Goal: Task Accomplishment & Management: Complete application form

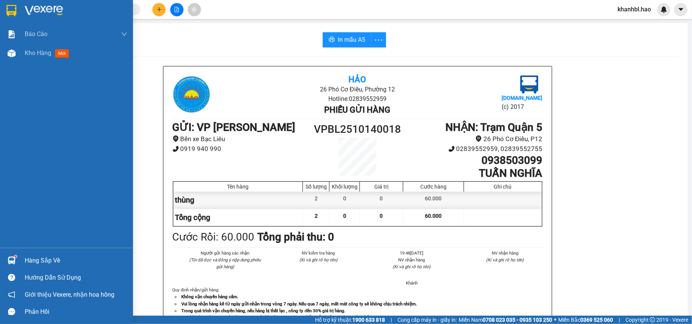
click at [9, 8] on img at bounding box center [11, 10] width 10 height 11
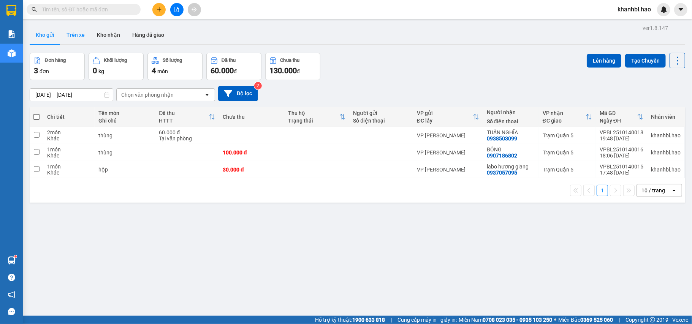
click at [78, 28] on button "Trên xe" at bounding box center [75, 35] width 30 height 18
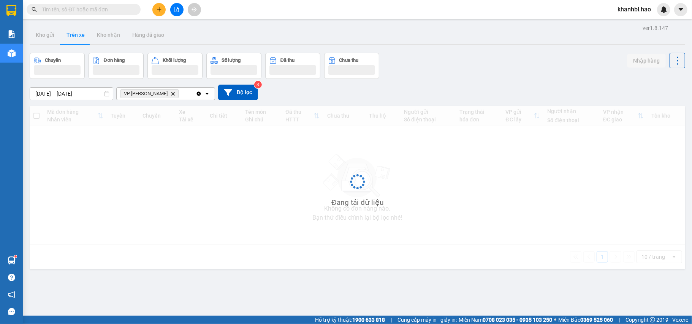
click at [77, 29] on button "Trên xe" at bounding box center [75, 35] width 30 height 18
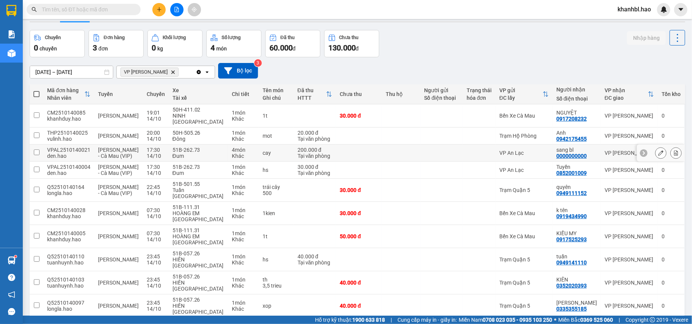
scroll to position [35, 0]
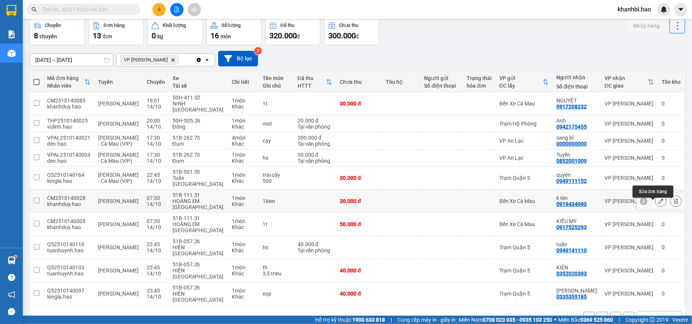
click at [658, 204] on icon at bounding box center [660, 201] width 5 height 5
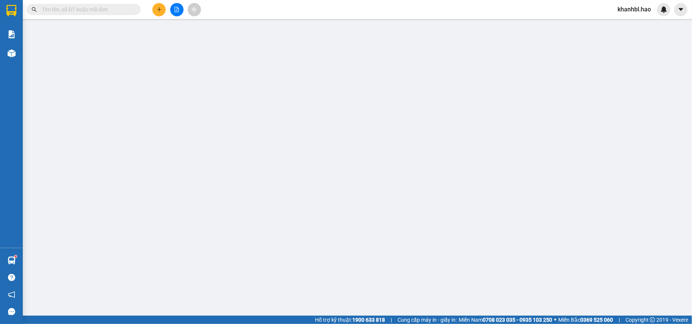
type input "0919434990"
type input "k tên"
type input "30.000"
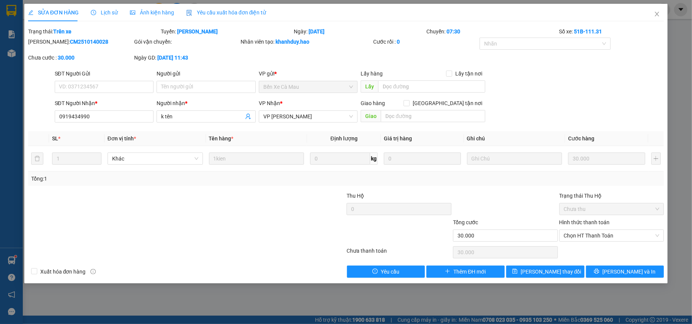
click at [152, 13] on span "Ảnh kiện hàng" at bounding box center [152, 12] width 44 height 6
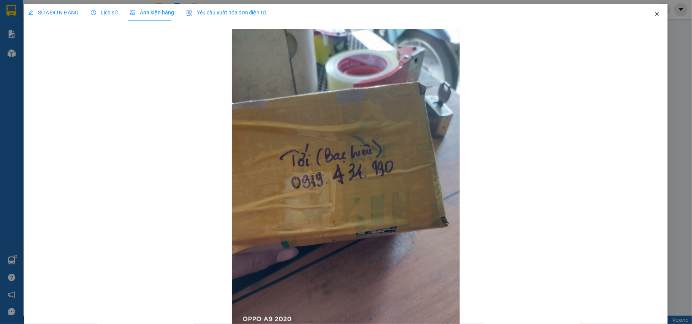
click at [654, 13] on icon "close" at bounding box center [657, 14] width 6 height 6
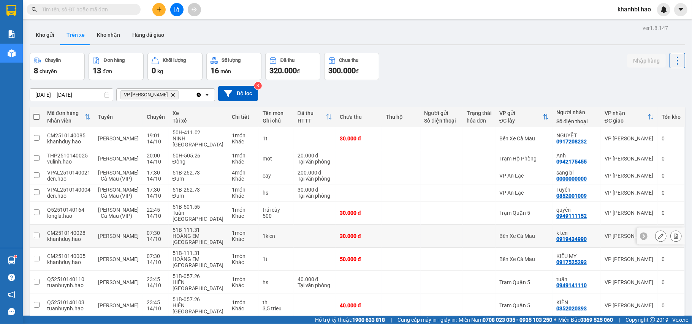
click at [568, 241] on div "0919434990" at bounding box center [571, 239] width 30 height 6
click at [516, 239] on div "Bến Xe Cà Mau" at bounding box center [523, 236] width 49 height 6
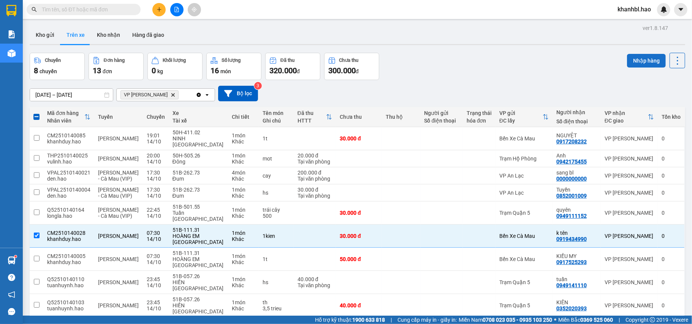
click at [634, 60] on button "Nhập hàng" at bounding box center [646, 61] width 39 height 14
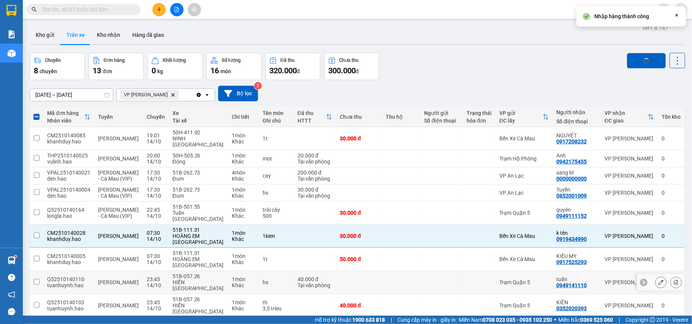
checkbox input "false"
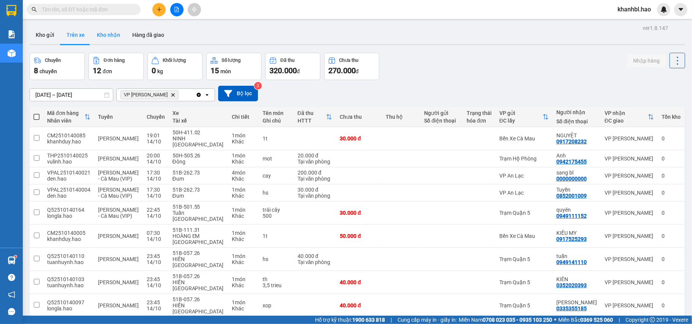
click at [108, 29] on button "Kho nhận" at bounding box center [108, 35] width 35 height 18
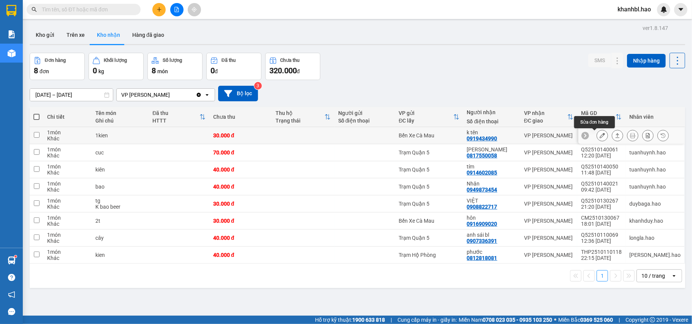
click at [599, 135] on icon at bounding box center [601, 135] width 5 height 5
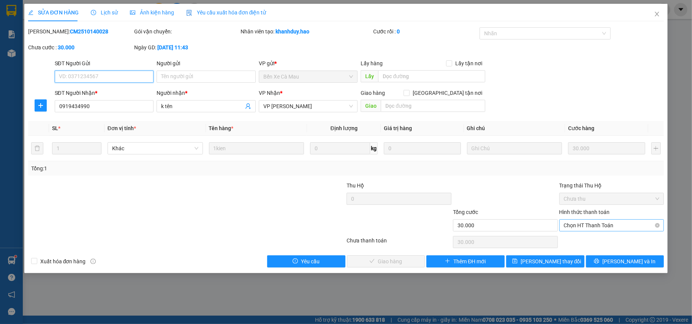
click at [584, 224] on span "Chọn HT Thanh Toán" at bounding box center [612, 225] width 96 height 11
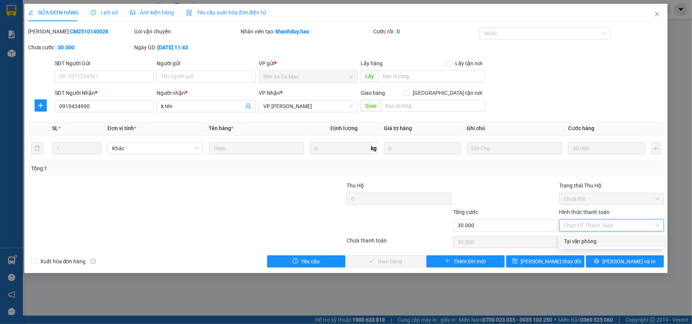
click at [577, 238] on div "Tại văn phòng" at bounding box center [612, 241] width 96 height 8
type input "0"
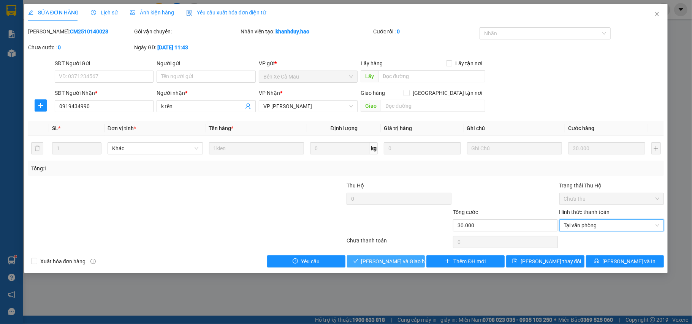
click at [391, 260] on span "[PERSON_NAME] và Giao hàng" at bounding box center [397, 262] width 73 height 8
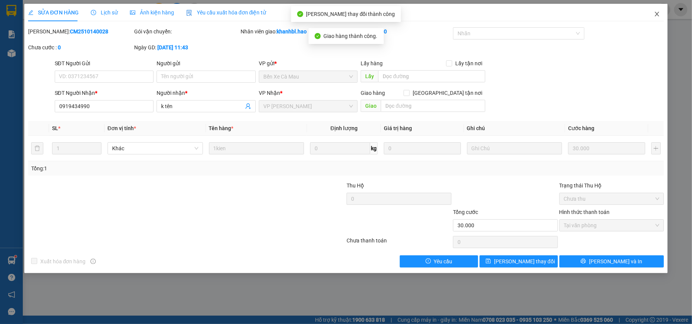
click at [655, 13] on icon "close" at bounding box center [657, 14] width 4 height 5
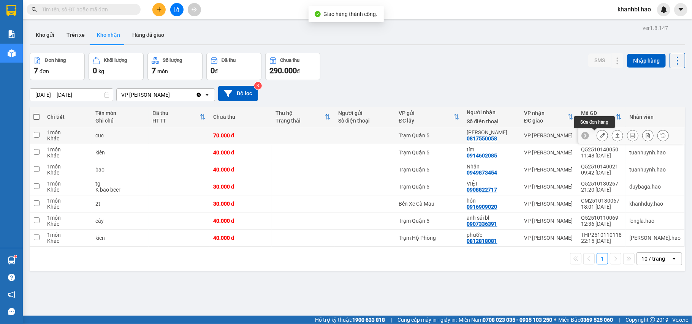
click at [597, 133] on button at bounding box center [602, 135] width 11 height 13
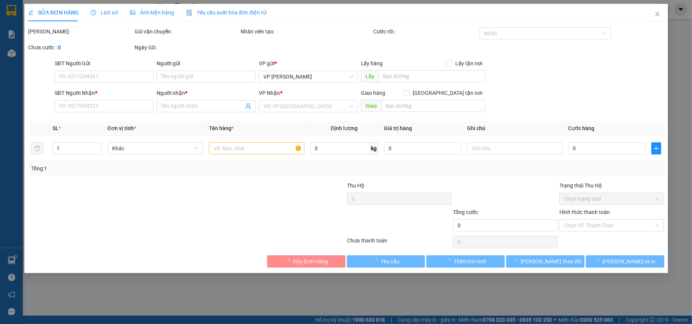
type input "0817550058"
type input "[PERSON_NAME]"
type input "70.000"
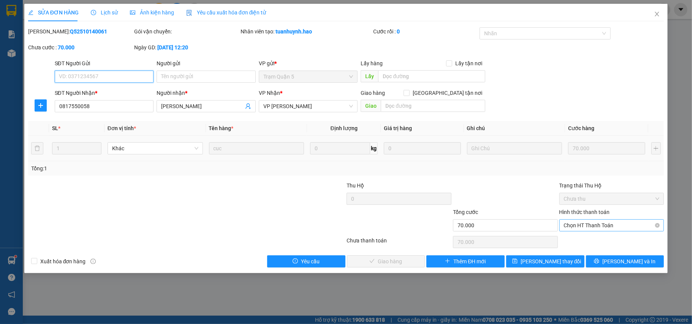
click at [624, 226] on span "Chọn HT Thanh Toán" at bounding box center [612, 225] width 96 height 11
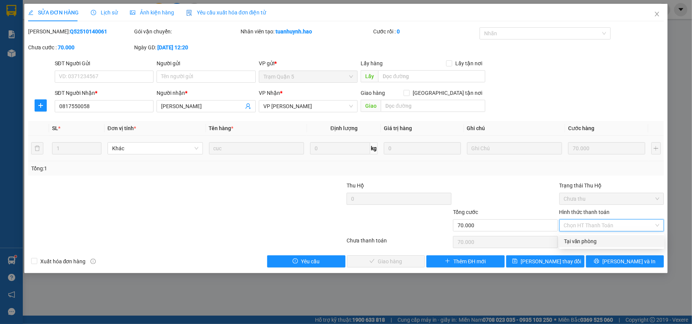
drag, startPoint x: 602, startPoint y: 240, endPoint x: 538, endPoint y: 259, distance: 66.9
click at [602, 241] on div "Tại văn phòng" at bounding box center [612, 241] width 96 height 8
type input "0"
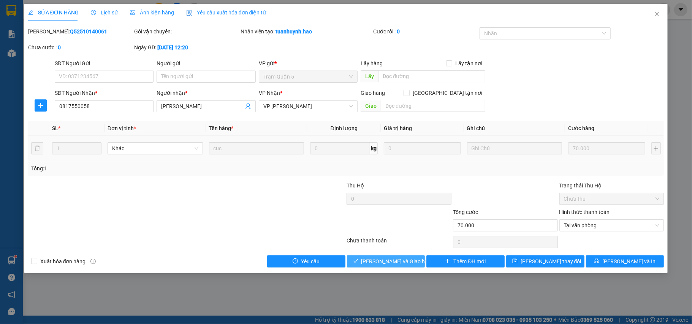
click at [405, 262] on span "[PERSON_NAME] và Giao hàng" at bounding box center [397, 262] width 73 height 8
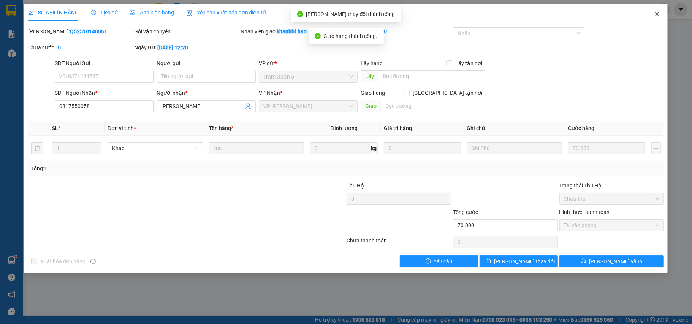
click at [658, 14] on icon "close" at bounding box center [657, 14] width 6 height 6
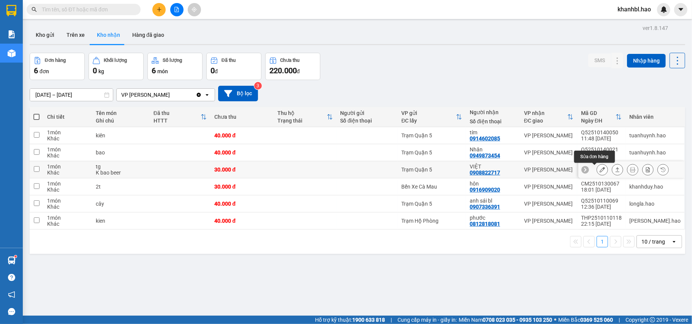
click at [599, 169] on icon at bounding box center [601, 169] width 5 height 5
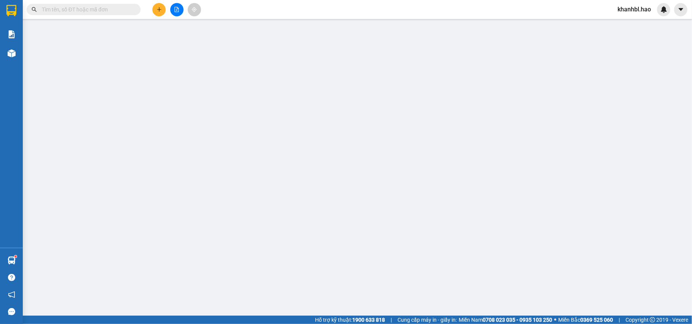
type input "0908822717"
type input "VIỆT"
type input "30.000"
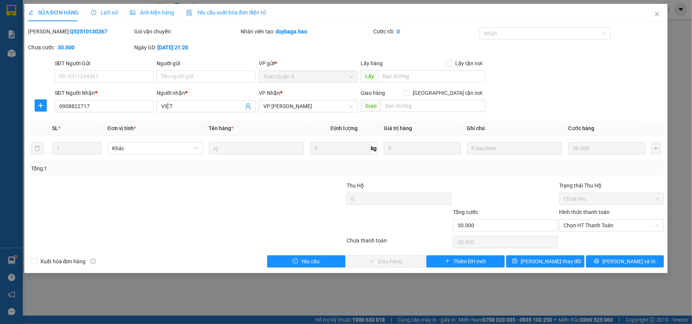
click at [138, 10] on span "Ảnh kiện hàng" at bounding box center [152, 12] width 44 height 6
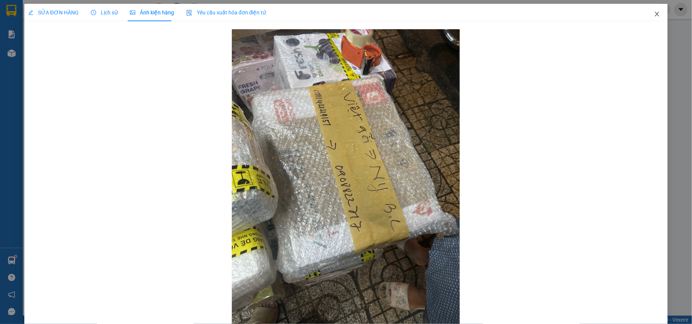
click at [654, 16] on icon "close" at bounding box center [657, 14] width 6 height 6
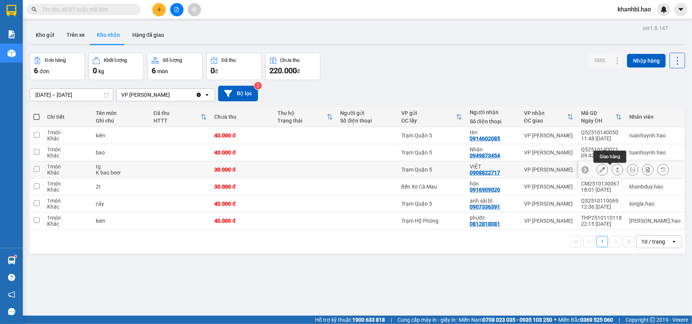
click at [599, 171] on icon at bounding box center [601, 169] width 5 height 5
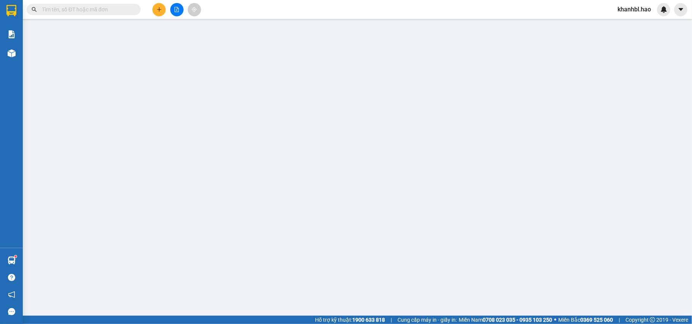
type input "0908822717"
type input "VIỆT"
type input "30.000"
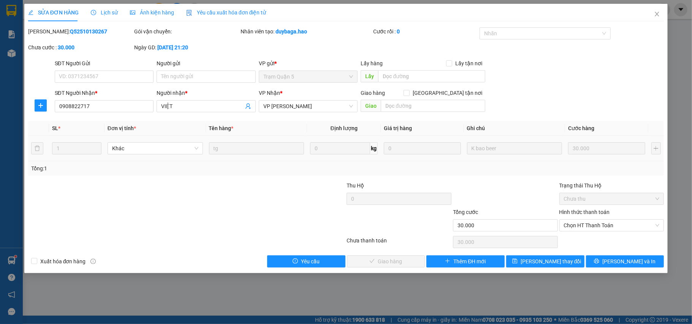
click at [156, 13] on span "Ảnh kiện hàng" at bounding box center [152, 12] width 44 height 6
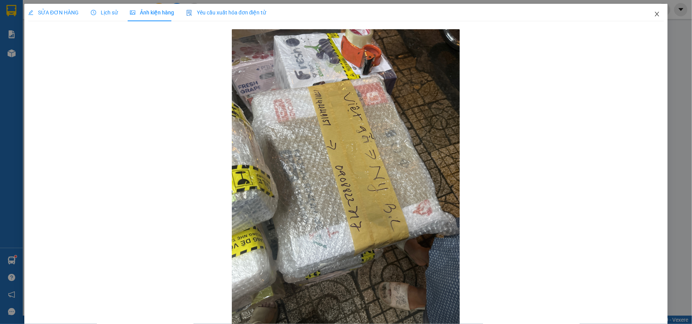
click at [654, 13] on icon "close" at bounding box center [657, 14] width 6 height 6
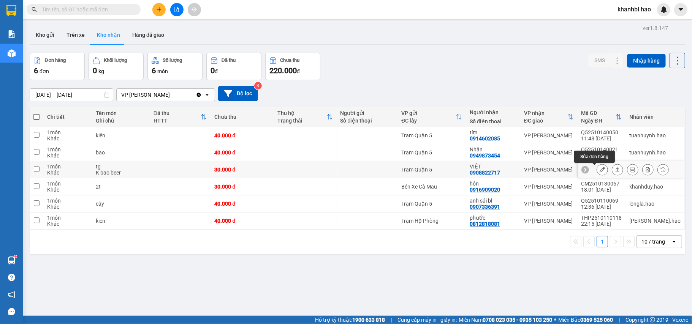
click at [598, 172] on button at bounding box center [602, 169] width 11 height 13
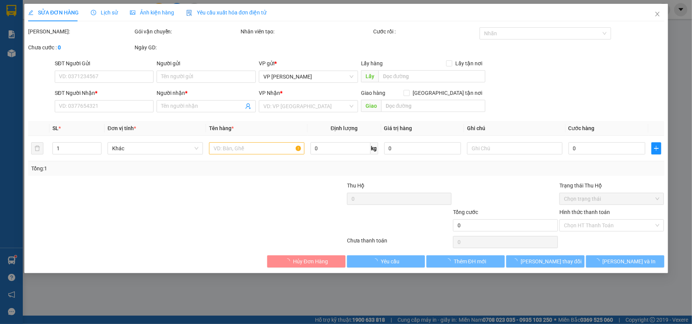
type input "0908822717"
type input "VIỆT"
type input "30.000"
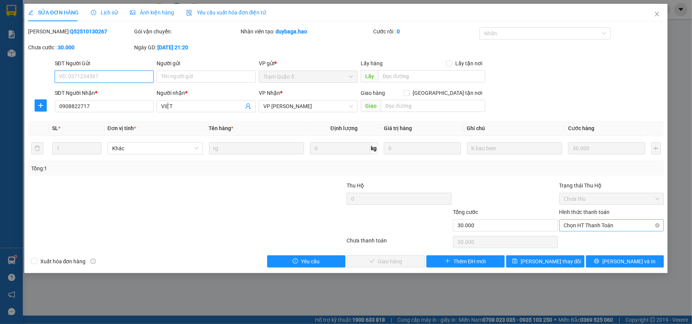
click at [598, 230] on span "Chọn HT Thanh Toán" at bounding box center [612, 225] width 96 height 11
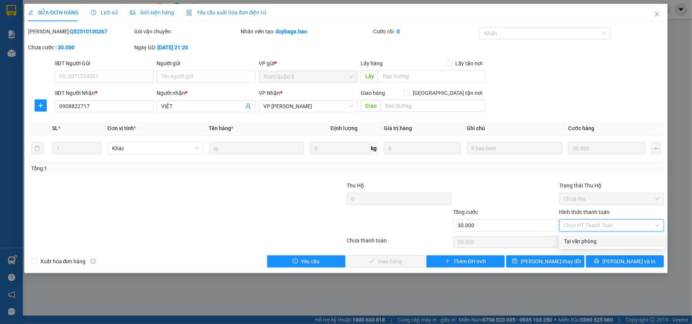
drag, startPoint x: 599, startPoint y: 242, endPoint x: 577, endPoint y: 247, distance: 21.8
click at [595, 243] on div "Tại văn phòng" at bounding box center [612, 241] width 96 height 8
type input "0"
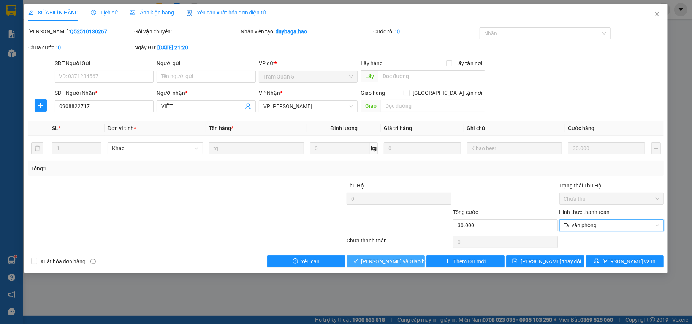
click at [399, 264] on span "[PERSON_NAME] và Giao hàng" at bounding box center [397, 262] width 73 height 8
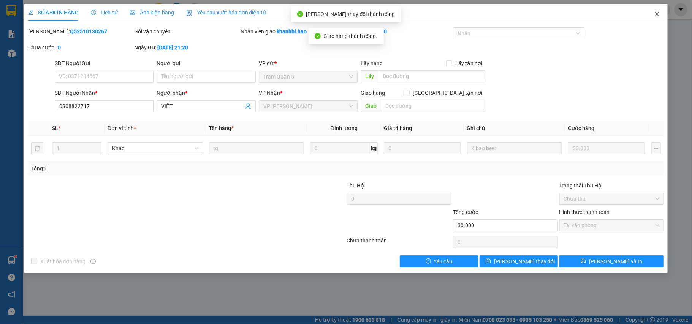
click at [657, 14] on icon "close" at bounding box center [657, 14] width 4 height 5
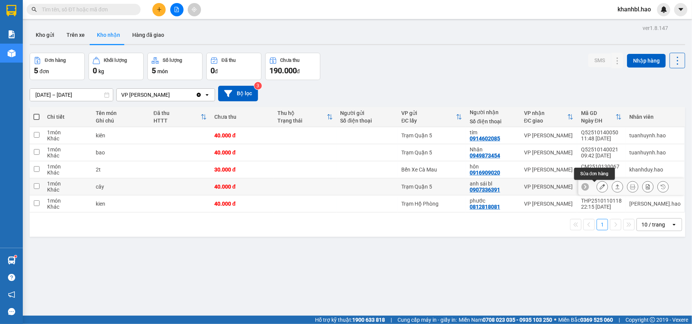
click at [599, 189] on icon at bounding box center [601, 186] width 5 height 5
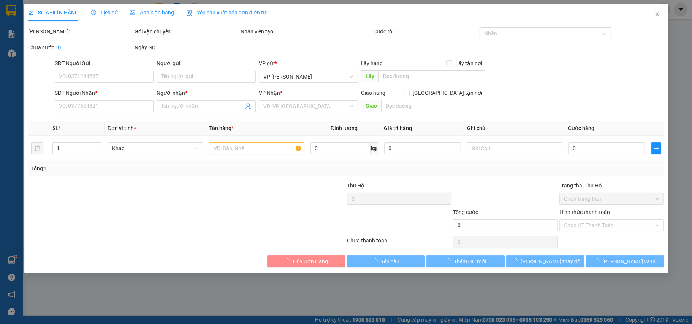
type input "0907336391"
type input "anh sái bl"
type input "40.000"
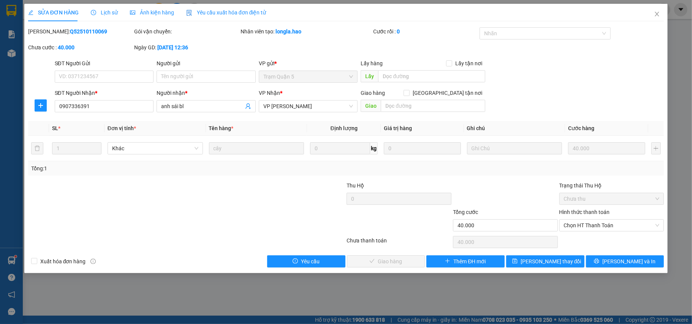
click at [150, 13] on span "Ảnh kiện hàng" at bounding box center [152, 12] width 44 height 6
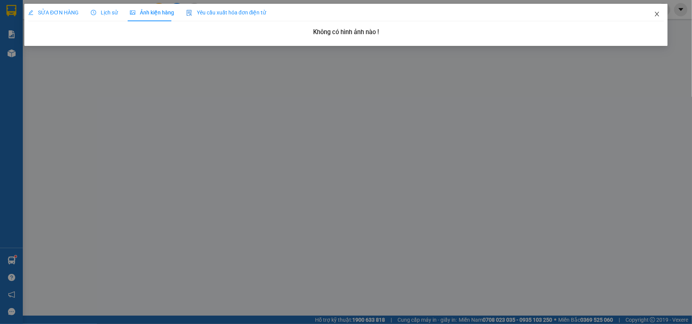
click at [656, 17] on span "Close" at bounding box center [656, 14] width 21 height 21
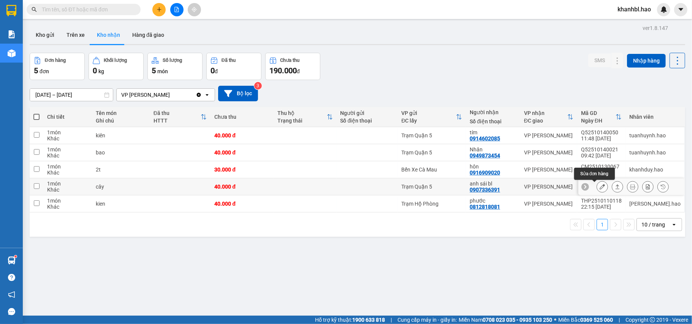
click at [599, 188] on button at bounding box center [602, 186] width 11 height 13
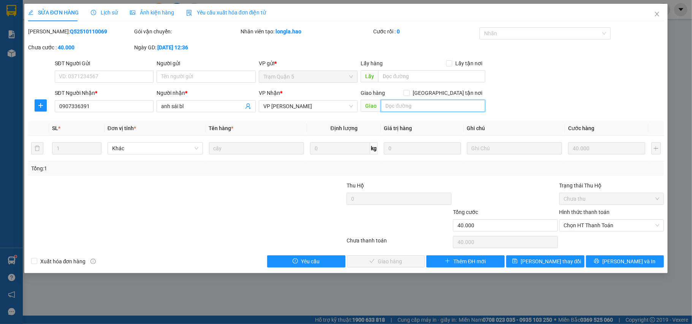
click at [421, 107] on input "text" at bounding box center [433, 106] width 104 height 12
type input "NỢ"
click at [547, 264] on span "[PERSON_NAME] thay đổi" at bounding box center [550, 262] width 61 height 8
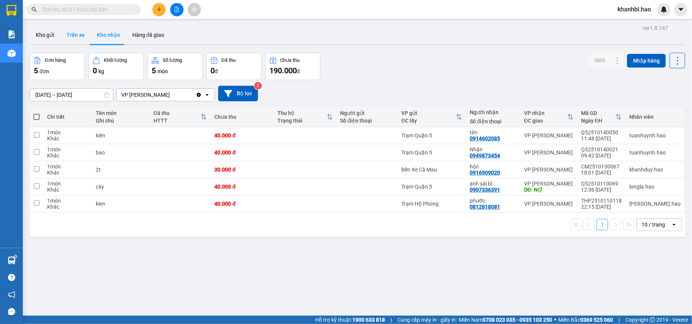
click at [67, 36] on button "Trên xe" at bounding box center [75, 35] width 30 height 18
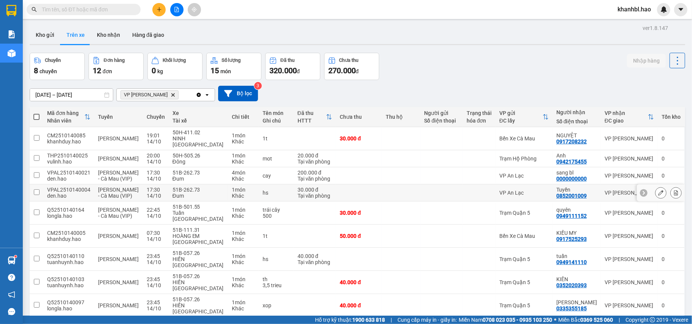
scroll to position [35, 0]
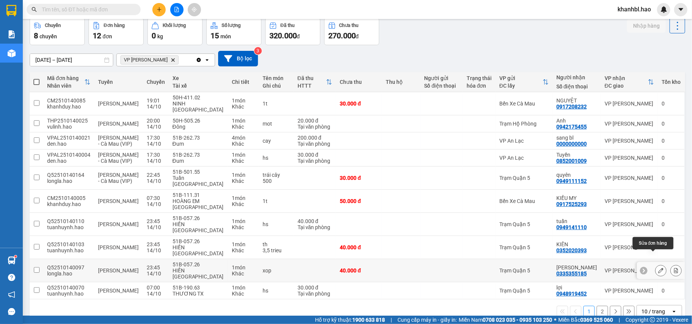
click at [658, 268] on icon at bounding box center [660, 270] width 5 height 5
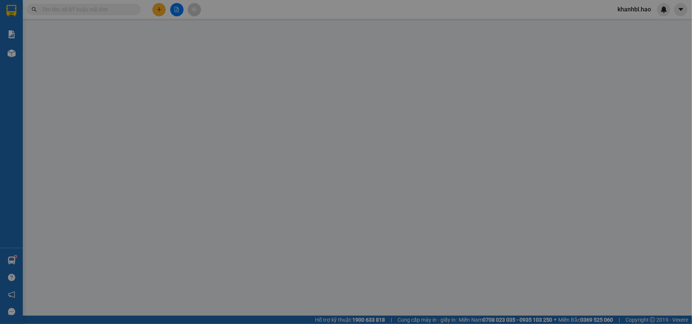
type input "0335355185"
type input "[PERSON_NAME]"
type input "40.000"
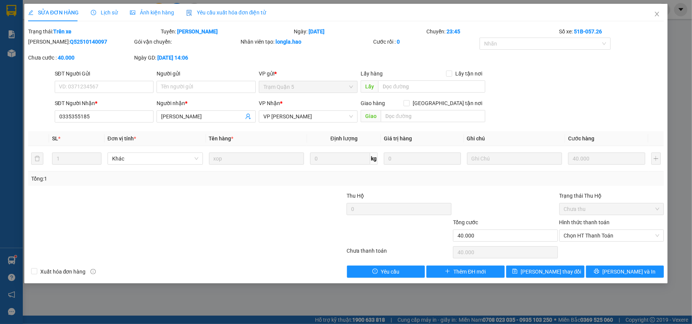
click at [161, 6] on div "Ảnh kiện hàng" at bounding box center [152, 12] width 44 height 17
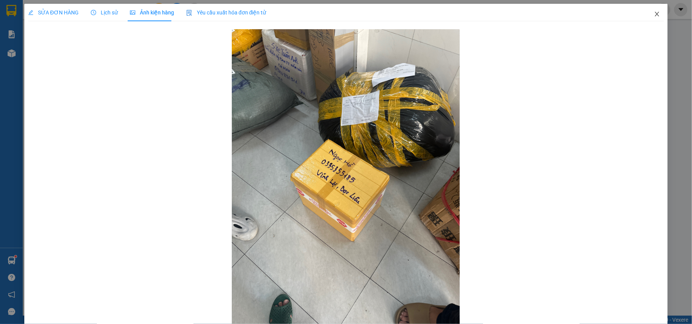
click at [655, 15] on icon "close" at bounding box center [657, 14] width 4 height 5
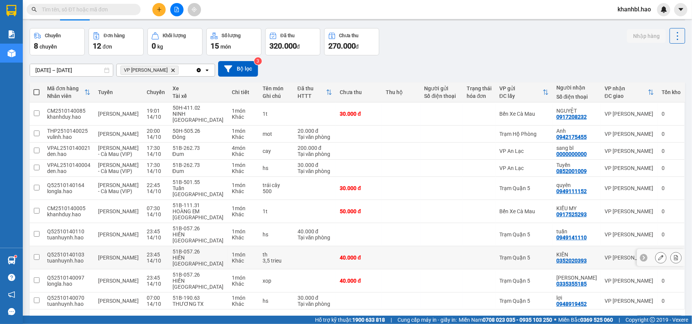
scroll to position [35, 0]
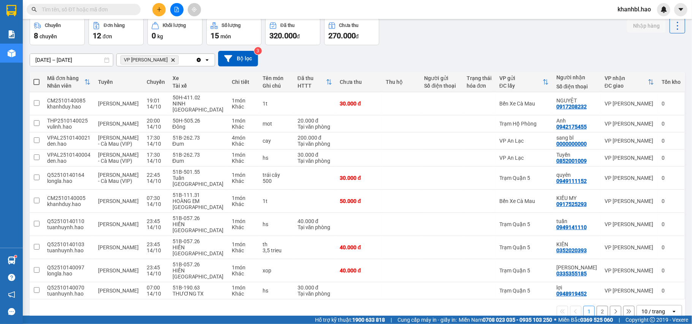
click at [596, 306] on button "2" at bounding box center [601, 311] width 11 height 11
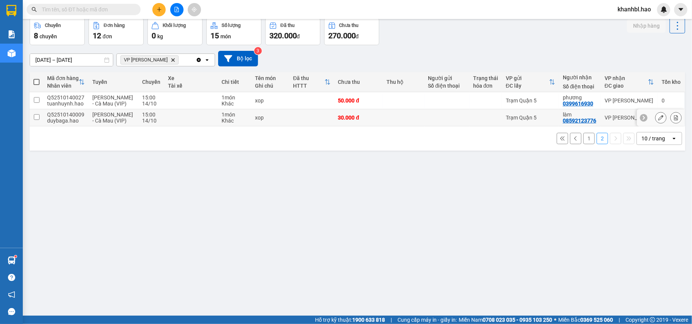
click at [566, 118] on div "làm" at bounding box center [580, 115] width 34 height 6
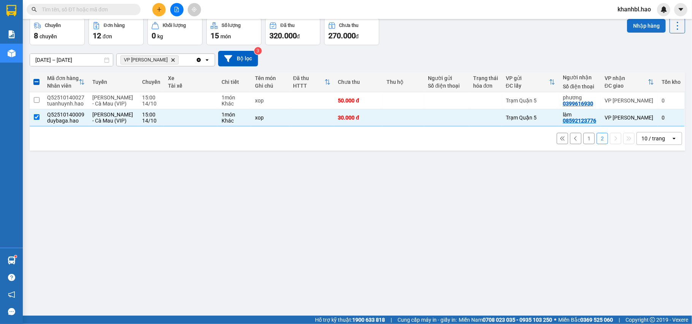
click at [639, 27] on button "Nhập hàng" at bounding box center [646, 26] width 39 height 14
checkbox input "false"
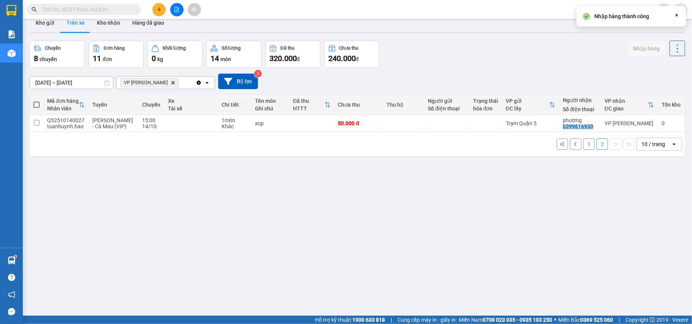
scroll to position [0, 0]
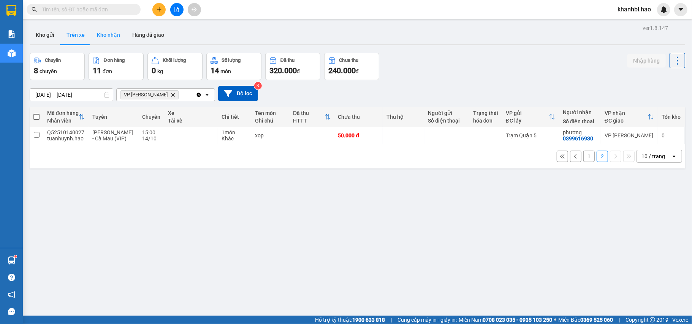
click at [114, 32] on button "Kho nhận" at bounding box center [108, 35] width 35 height 18
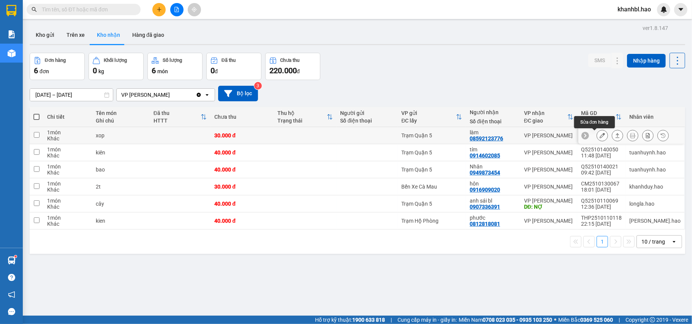
click at [599, 134] on icon at bounding box center [601, 135] width 5 height 5
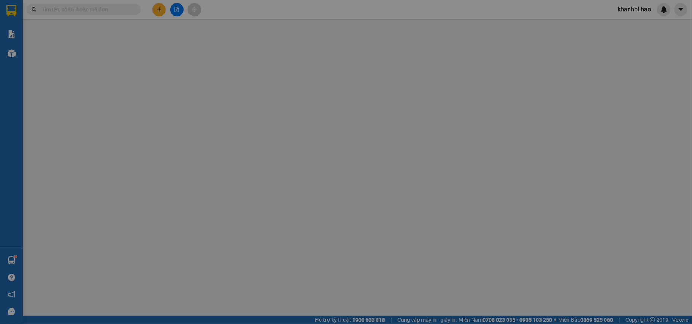
type input "08592123776"
type input "làm"
type input "30.000"
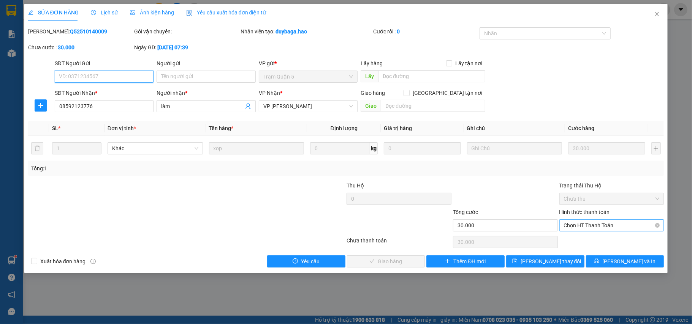
click at [586, 227] on span "Chọn HT Thanh Toán" at bounding box center [612, 225] width 96 height 11
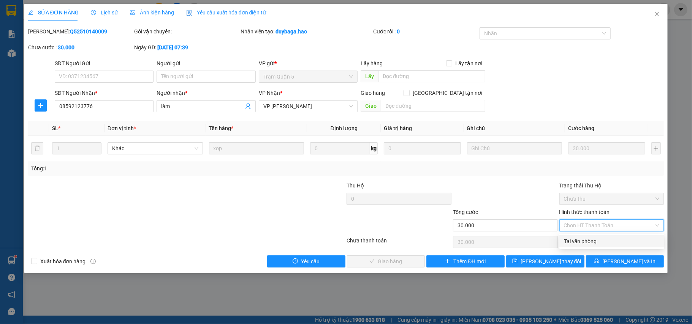
click at [582, 242] on div "Tại văn phòng" at bounding box center [612, 241] width 96 height 8
type input "0"
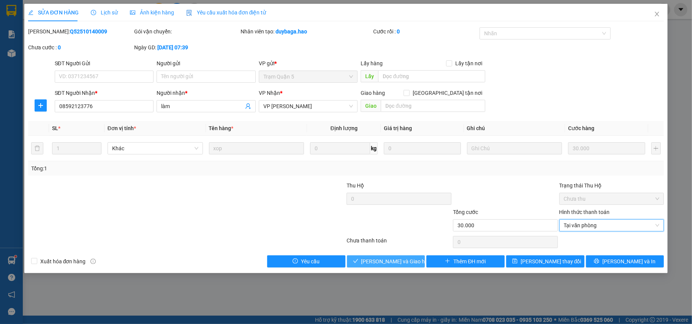
click at [383, 260] on span "[PERSON_NAME] và Giao hàng" at bounding box center [397, 262] width 73 height 8
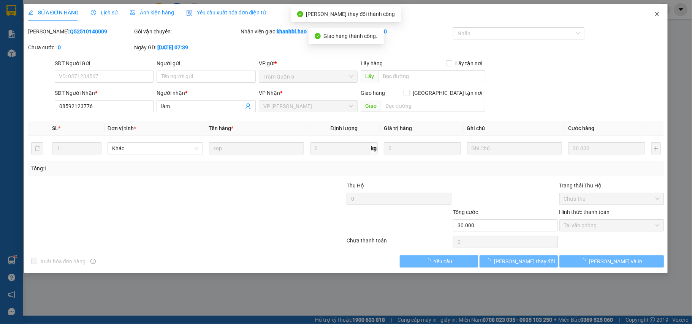
click at [656, 13] on icon "close" at bounding box center [657, 14] width 6 height 6
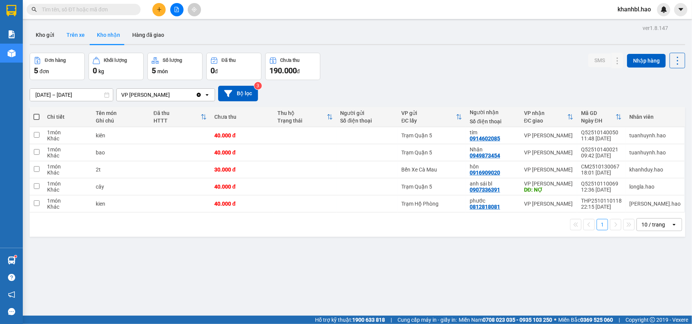
click at [76, 35] on button "Trên xe" at bounding box center [75, 35] width 30 height 18
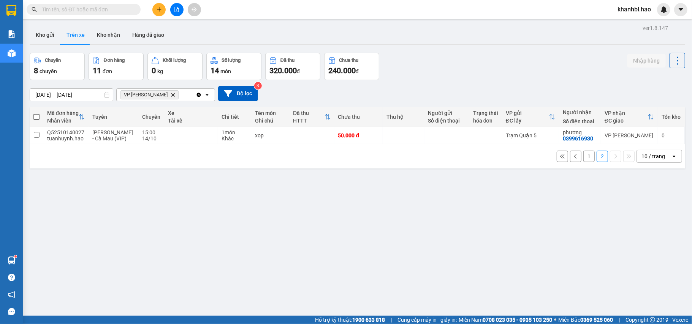
click at [583, 162] on button "1" at bounding box center [588, 156] width 11 height 11
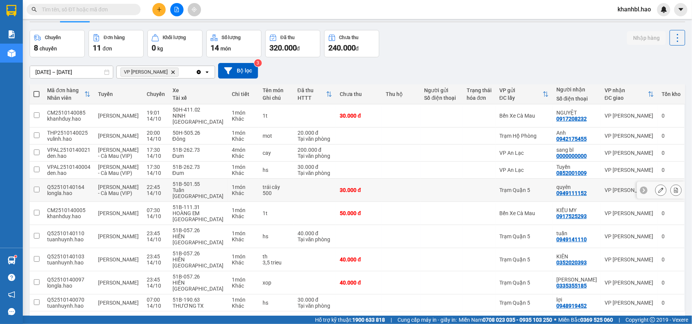
scroll to position [35, 0]
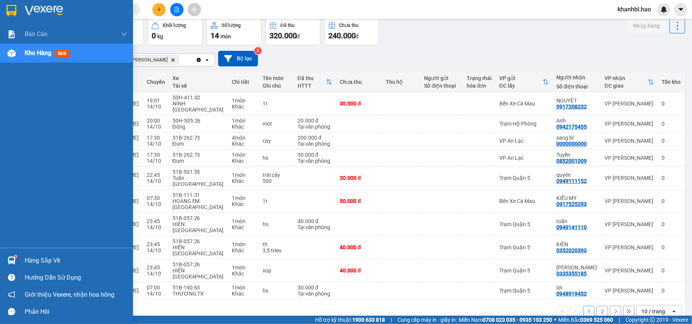
click at [13, 4] on div at bounding box center [11, 10] width 13 height 13
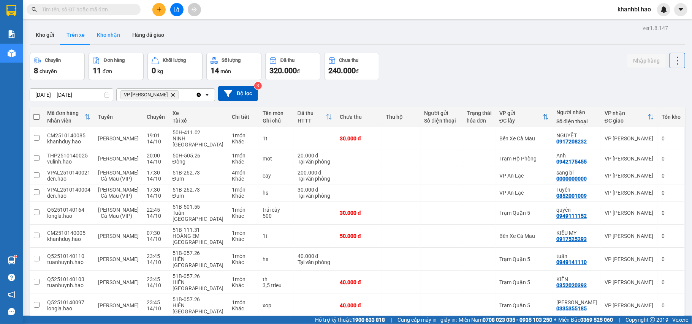
click at [107, 36] on button "Kho nhận" at bounding box center [108, 35] width 35 height 18
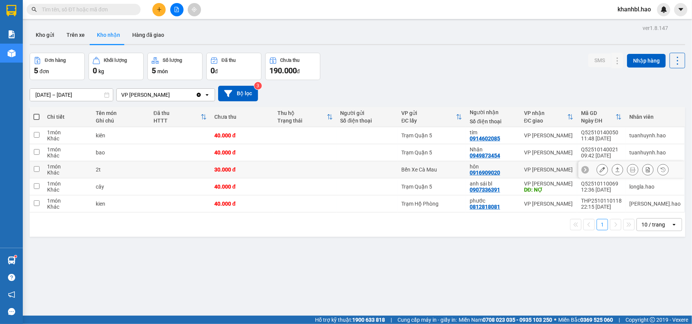
click at [599, 169] on icon at bounding box center [601, 169] width 5 height 5
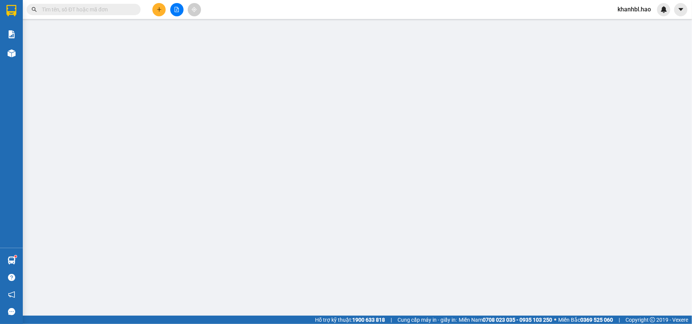
type input "0916909020"
type input "hôn"
type input "30.000"
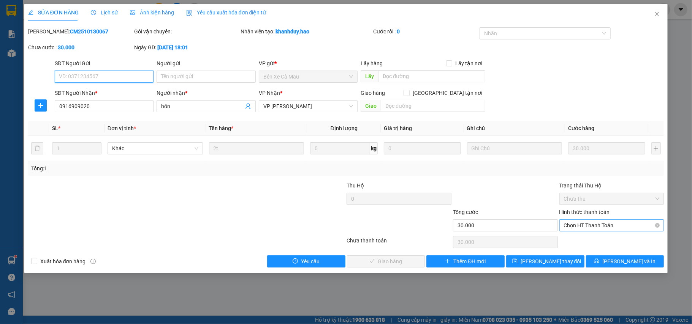
click at [596, 224] on span "Chọn HT Thanh Toán" at bounding box center [612, 225] width 96 height 11
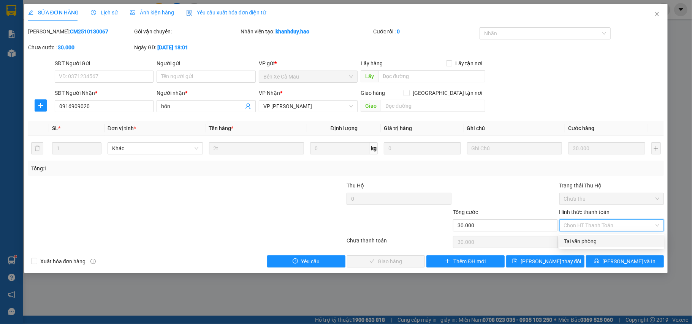
click at [591, 236] on div "Tại văn phòng" at bounding box center [611, 242] width 105 height 12
type input "0"
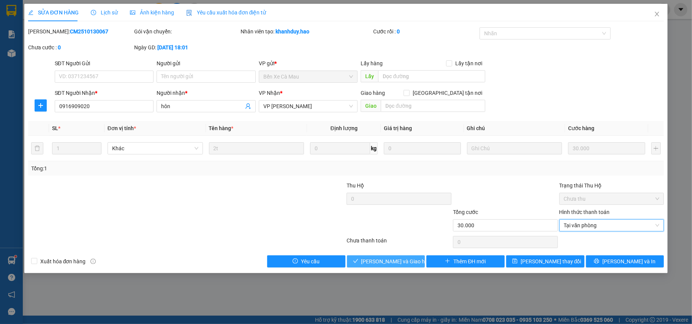
drag, startPoint x: 409, startPoint y: 260, endPoint x: 417, endPoint y: 251, distance: 11.3
click at [409, 259] on span "[PERSON_NAME] và Giao hàng" at bounding box center [397, 262] width 73 height 8
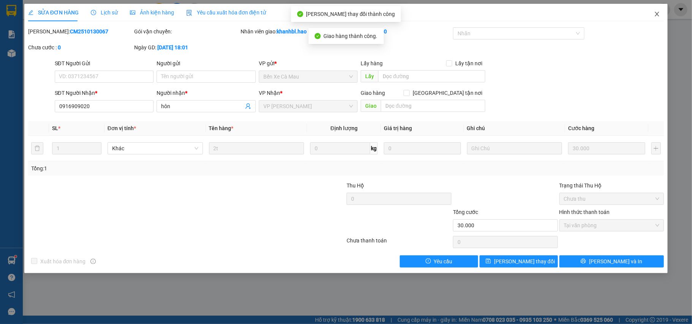
click at [656, 14] on icon "close" at bounding box center [657, 14] width 4 height 5
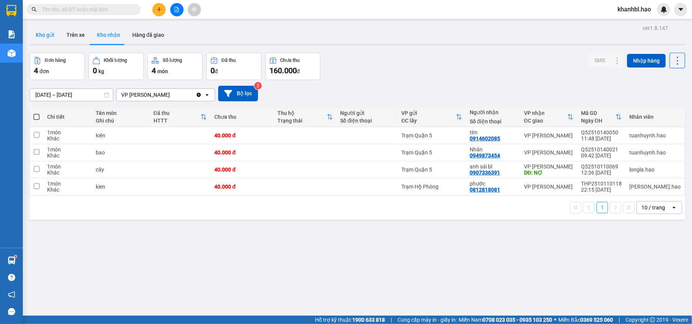
click at [36, 36] on button "Kho gửi" at bounding box center [45, 35] width 31 height 18
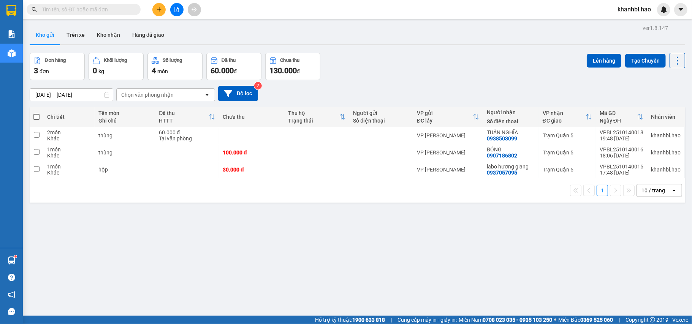
drag, startPoint x: 37, startPoint y: 115, endPoint x: 66, endPoint y: 125, distance: 30.5
click at [41, 116] on th at bounding box center [37, 117] width 14 height 20
click at [38, 116] on span at bounding box center [36, 117] width 6 height 6
click at [36, 113] on input "checkbox" at bounding box center [36, 113] width 0 height 0
checkbox input "true"
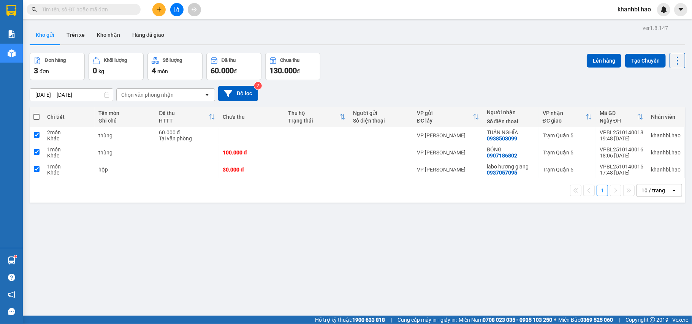
checkbox input "true"
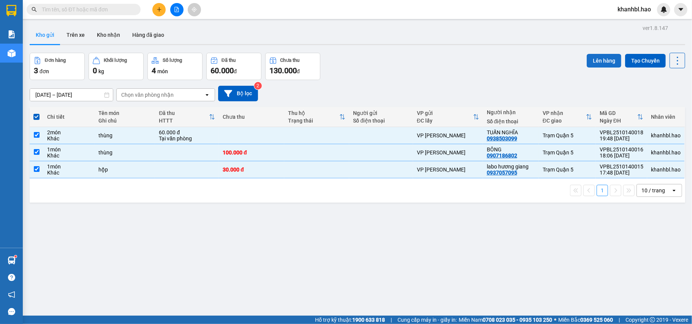
click at [594, 61] on button "Lên hàng" at bounding box center [604, 61] width 35 height 14
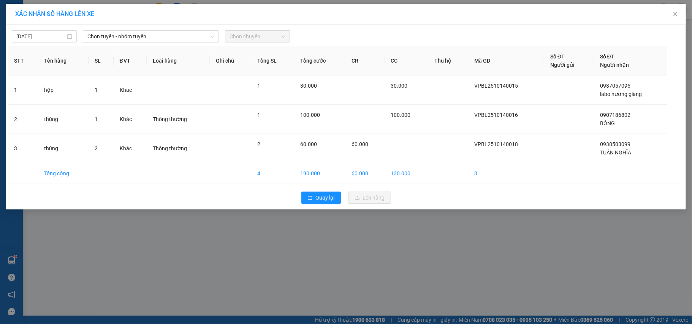
click at [108, 27] on div "[DATE] Chọn tuyến - nhóm tuyến Chọn chuyến" at bounding box center [346, 35] width 676 height 16
drag, startPoint x: 107, startPoint y: 40, endPoint x: 109, endPoint y: 35, distance: 5.4
click at [107, 40] on span "Chọn tuyến - nhóm tuyến" at bounding box center [150, 36] width 127 height 11
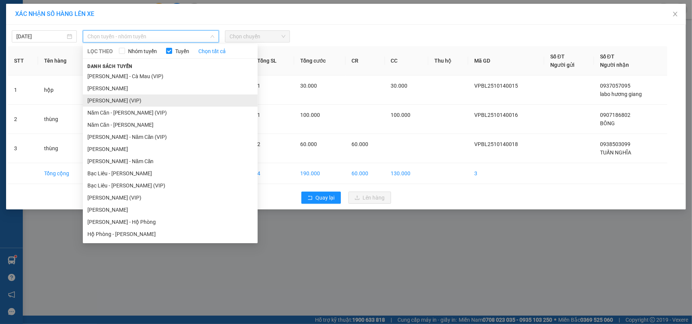
click at [117, 99] on li "[PERSON_NAME] (VIP)" at bounding box center [170, 101] width 175 height 12
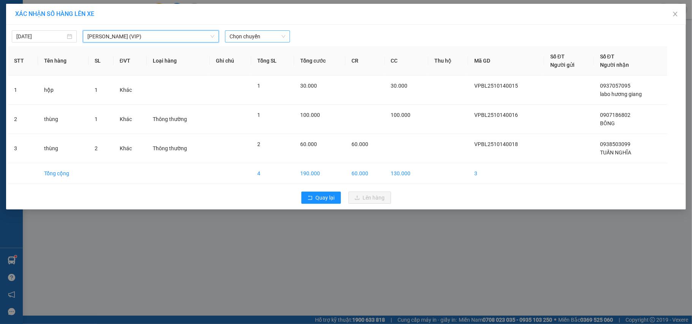
click at [269, 37] on span "Chọn chuyến" at bounding box center [257, 36] width 56 height 11
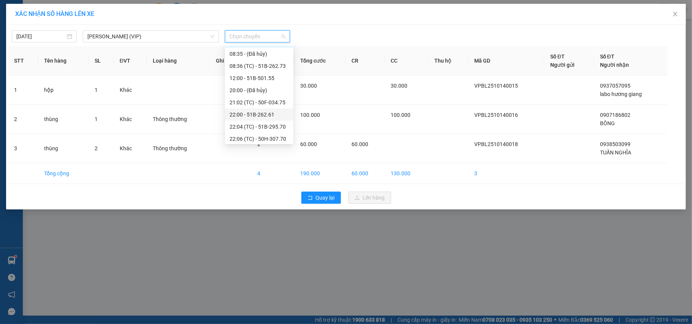
scroll to position [12, 0]
click at [272, 110] on div "22:00 - 51B-262.61" at bounding box center [258, 112] width 59 height 8
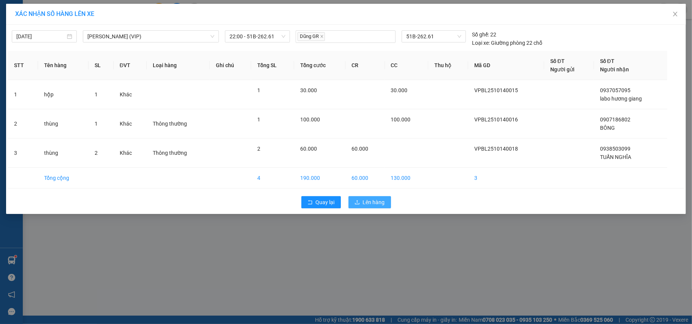
drag, startPoint x: 362, startPoint y: 198, endPoint x: 381, endPoint y: 199, distance: 18.6
click at [362, 198] on button "Lên hàng" at bounding box center [369, 202] width 43 height 12
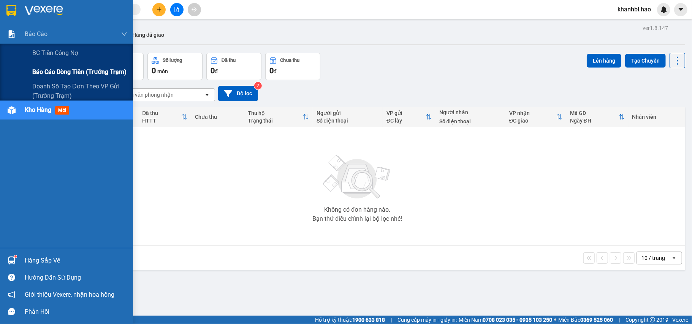
click at [64, 69] on span "Báo cáo dòng tiền (trưởng trạm)" at bounding box center [79, 71] width 94 height 9
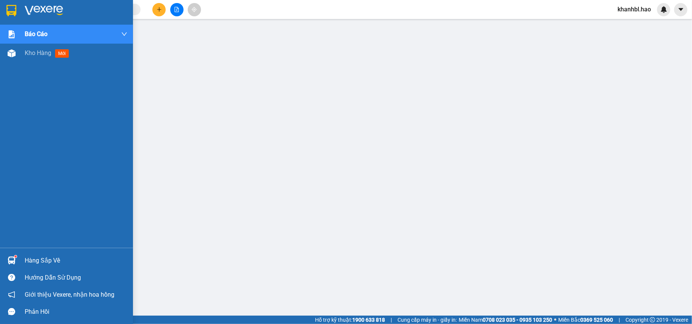
click at [15, 11] on img at bounding box center [11, 10] width 10 height 11
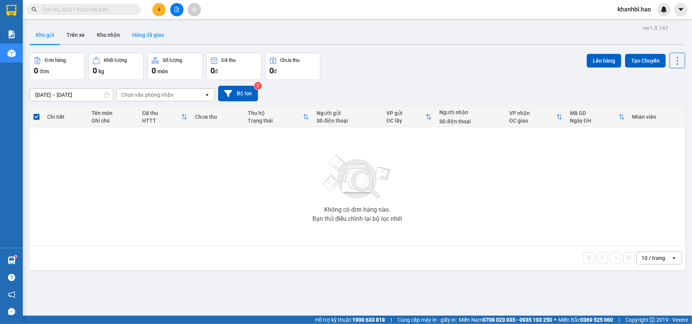
click at [133, 34] on button "Hàng đã giao" at bounding box center [148, 35] width 44 height 18
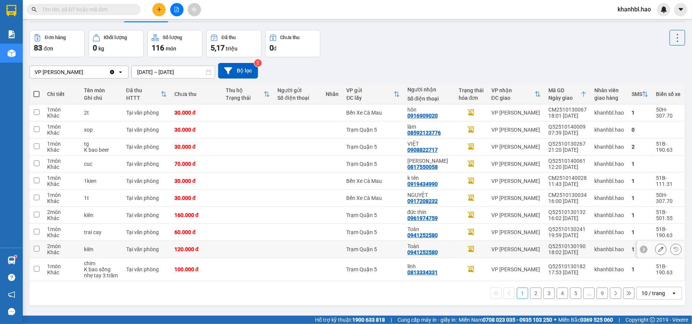
scroll to position [35, 0]
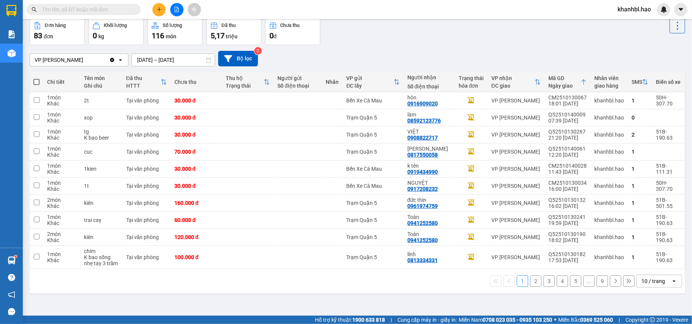
click at [531, 284] on button "2" at bounding box center [535, 281] width 11 height 11
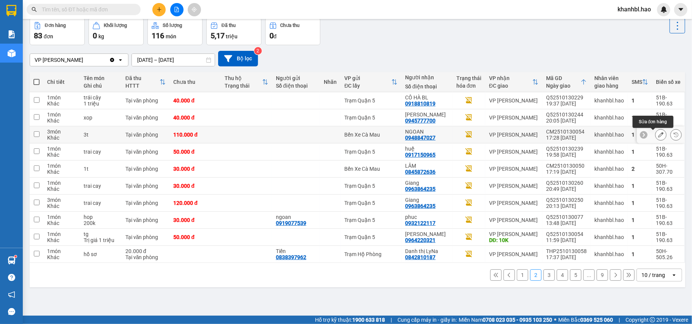
click at [658, 138] on icon at bounding box center [660, 134] width 5 height 5
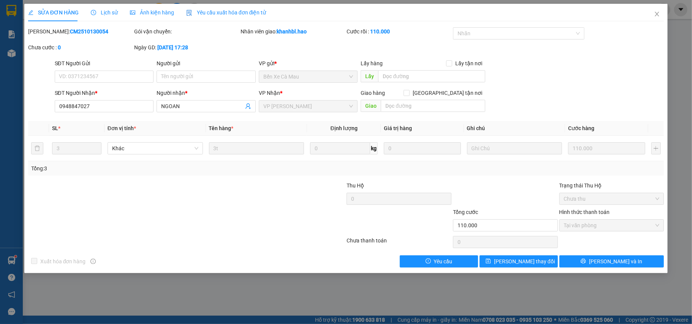
click at [148, 12] on span "Ảnh kiện hàng" at bounding box center [152, 12] width 44 height 6
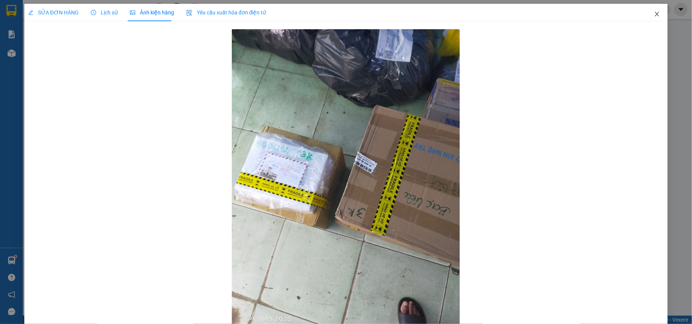
click at [654, 15] on icon "close" at bounding box center [657, 14] width 6 height 6
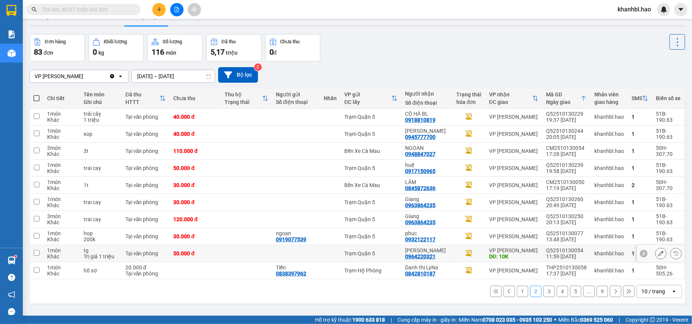
scroll to position [35, 0]
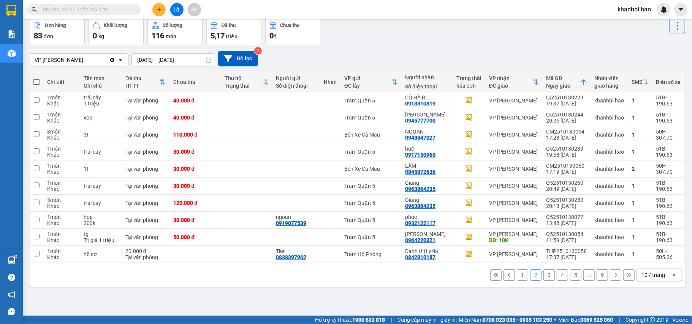
click at [517, 275] on button "1" at bounding box center [522, 275] width 11 height 11
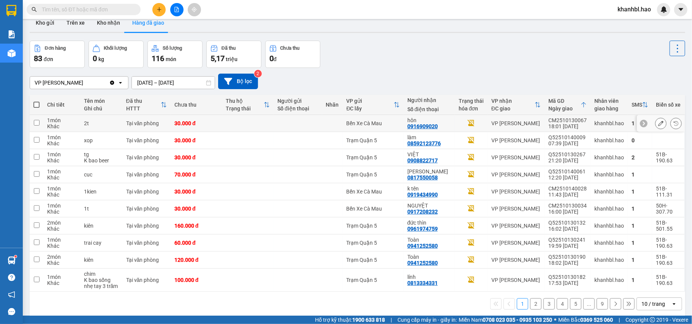
scroll to position [0, 0]
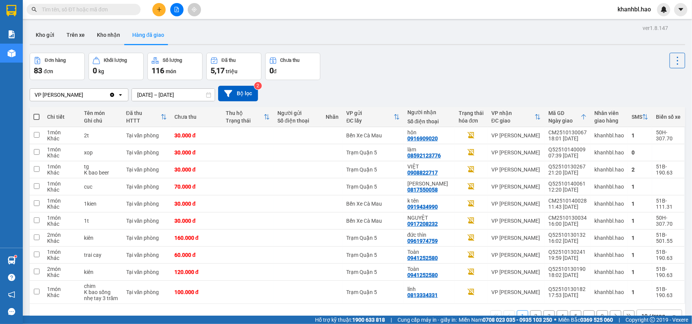
click at [106, 9] on input "text" at bounding box center [87, 9] width 90 height 8
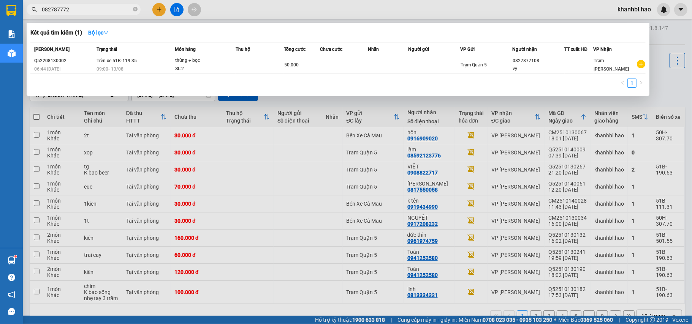
type input "0827877726"
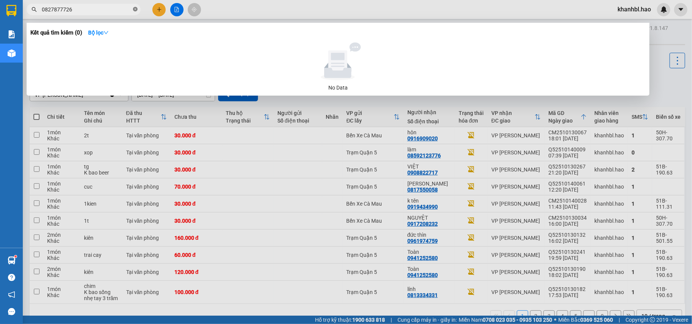
click at [135, 10] on icon "close-circle" at bounding box center [135, 9] width 5 height 5
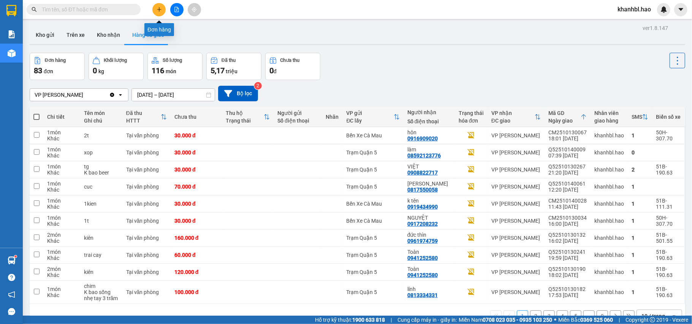
click at [155, 11] on button at bounding box center [158, 9] width 13 height 13
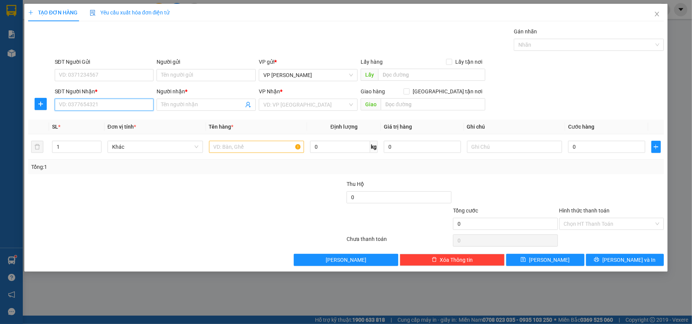
click at [122, 105] on input "SĐT Người Nhận *" at bounding box center [104, 105] width 99 height 12
type input "0915554943"
click at [79, 117] on div "0915554943 - [GEOGRAPHIC_DATA]" at bounding box center [104, 121] width 90 height 8
type input "Ý"
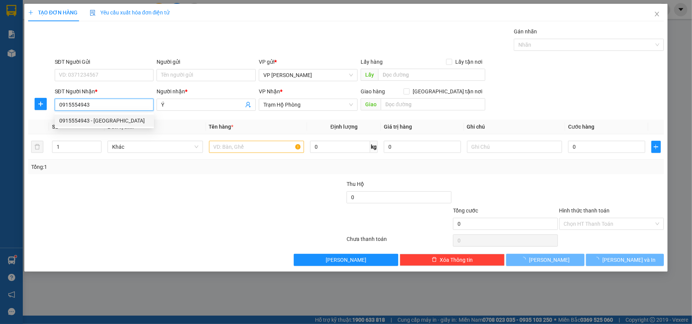
type input "30.000"
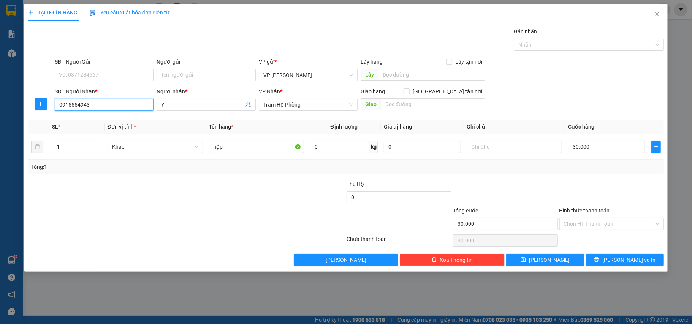
type input "0915554943"
drag, startPoint x: 613, startPoint y: 253, endPoint x: 624, endPoint y: 260, distance: 13.5
click at [617, 256] on div "Transit Pickup Surcharge Ids Transit Deliver Surcharge Ids Transit Deliver Surc…" at bounding box center [346, 146] width 636 height 239
click at [625, 261] on span "[PERSON_NAME] và In" at bounding box center [628, 260] width 53 height 8
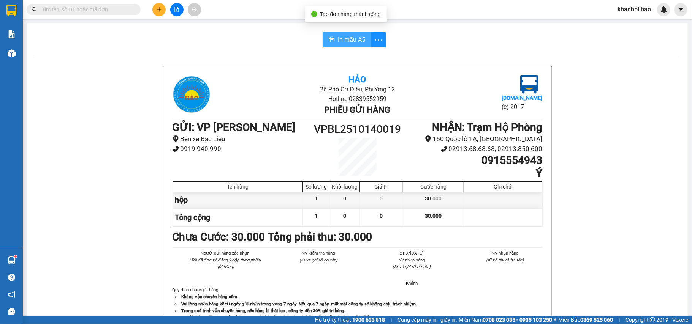
click at [338, 43] on span "In mẫu A5" at bounding box center [351, 39] width 27 height 9
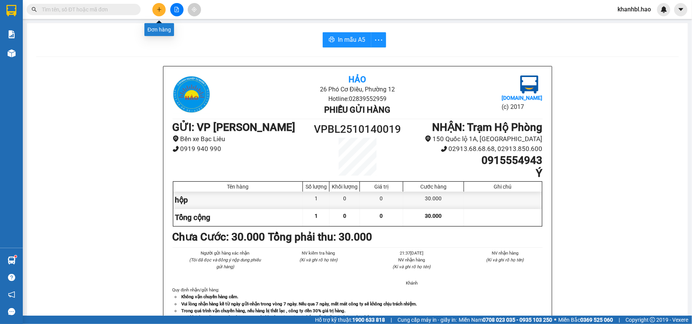
click at [160, 9] on icon "plus" at bounding box center [159, 9] width 4 height 0
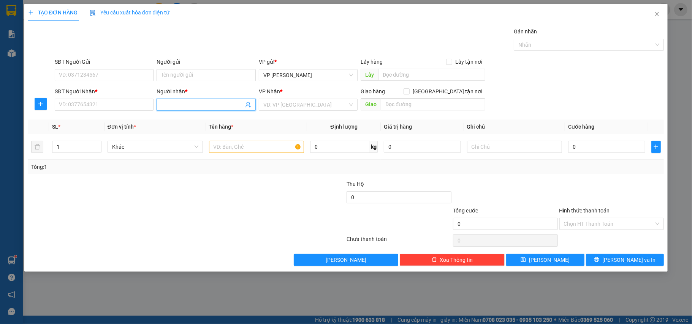
click at [183, 104] on input "Người nhận *" at bounding box center [202, 105] width 82 height 8
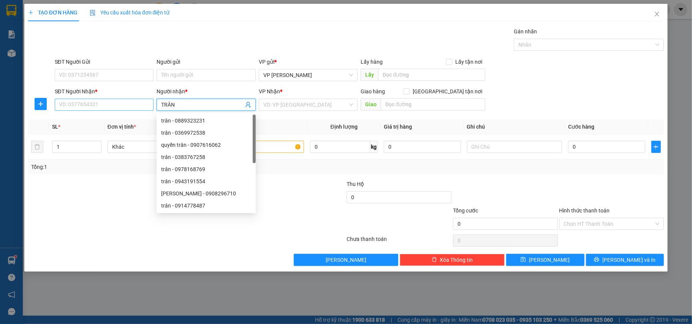
type input "TRÂN"
click at [126, 104] on input "SĐT Người Nhận *" at bounding box center [104, 105] width 99 height 12
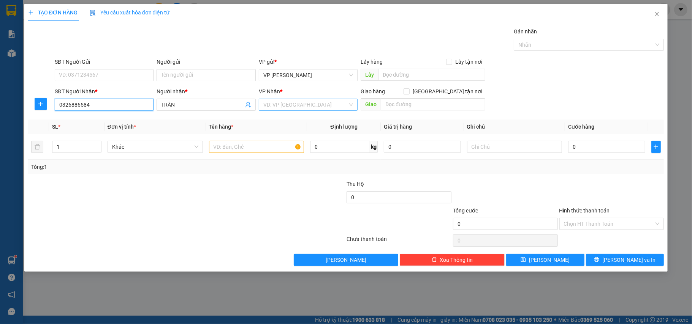
type input "0326886584"
click at [318, 106] on input "search" at bounding box center [305, 104] width 85 height 11
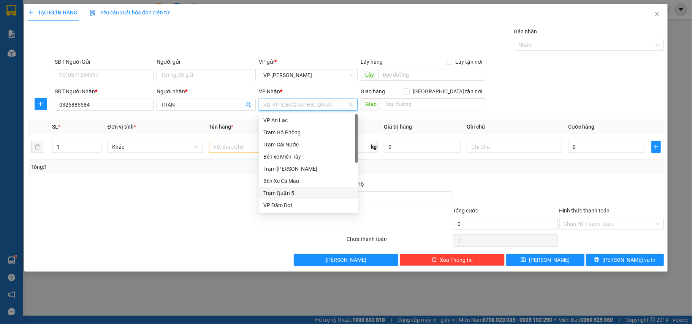
click at [288, 191] on div "Trạm Quận 5" at bounding box center [308, 193] width 90 height 8
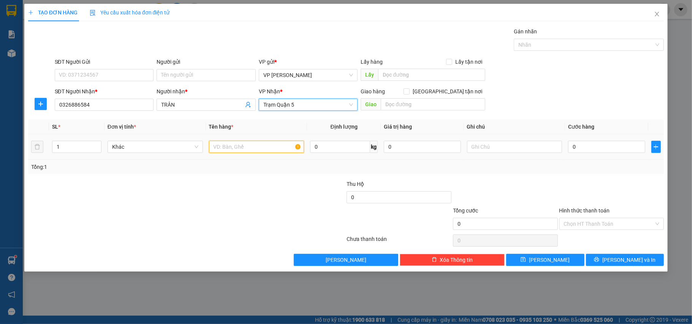
click at [249, 147] on input "text" at bounding box center [256, 147] width 95 height 12
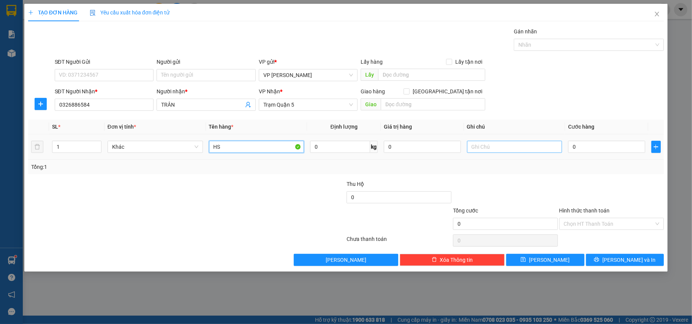
type input "HS"
click at [485, 147] on input "text" at bounding box center [514, 147] width 95 height 12
type input "HÀNG GẤP GIAO TRONG BUỔI SANG"
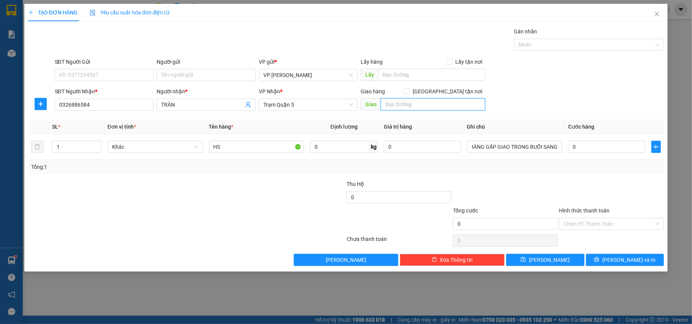
click at [406, 104] on input "text" at bounding box center [433, 104] width 104 height 12
type input "ĐẠI LỘ NGUYÊN VĂN LINH [GEOGRAPHIC_DATA]"
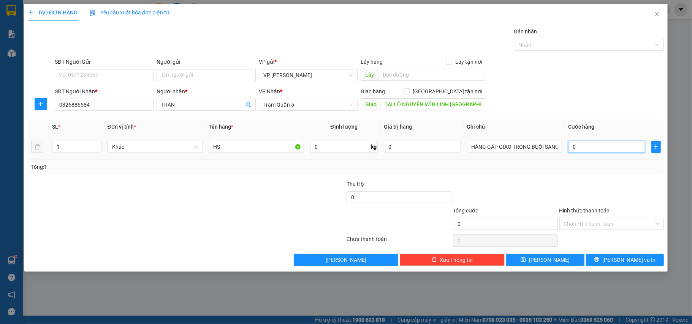
click at [596, 148] on input "0" at bounding box center [606, 147] width 77 height 12
type input "001"
type input "1"
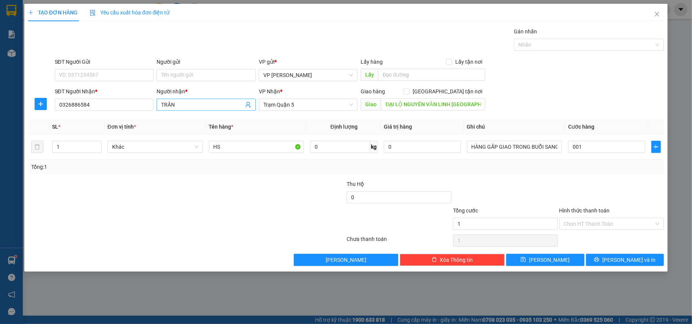
click at [186, 106] on input "TRÂN" at bounding box center [202, 105] width 82 height 8
type input "1.000"
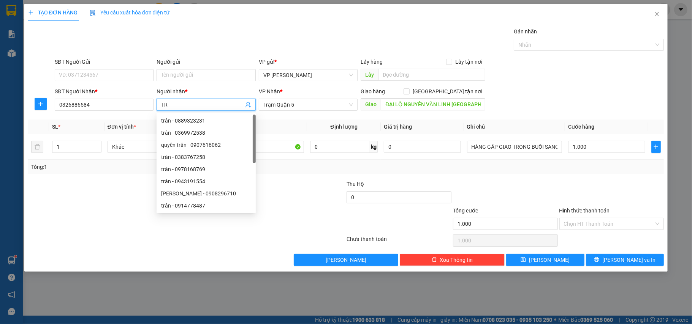
type input "T"
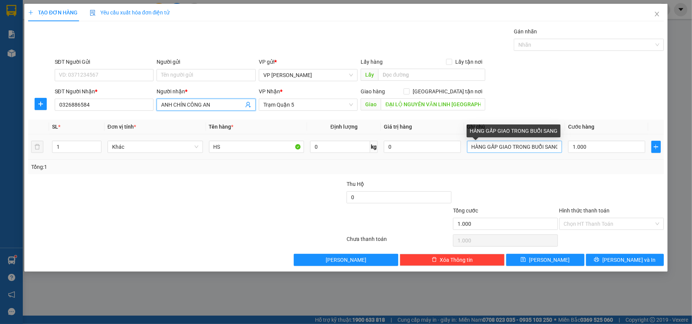
type input "ANH CHÍN CÔNG AN"
click at [557, 148] on input "HÀNG GẤP GIAO TRONG BUỔI SANG" at bounding box center [514, 147] width 95 height 12
click at [558, 129] on div "HÀNG GẤP GIAO TRONG BUỔI SANG" at bounding box center [513, 131] width 94 height 13
click at [558, 146] on input "HÀNG GẤP GIAO TRONG BUỔI SANG" at bounding box center [514, 147] width 95 height 12
click at [555, 147] on input "HÀNG GẤP GIAO TRONG BUỔI SANG" at bounding box center [514, 147] width 95 height 12
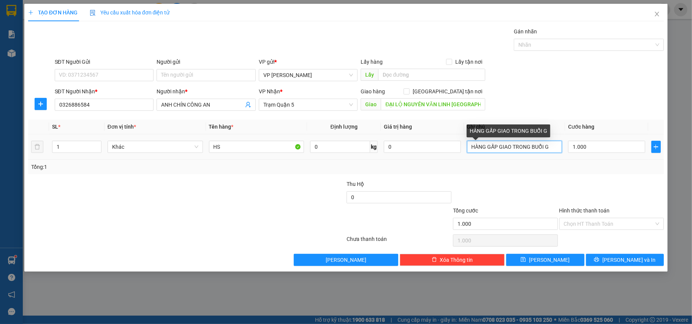
click at [551, 146] on input "HÀNG GẤP GIAO TRONG BUỔI G" at bounding box center [514, 147] width 95 height 12
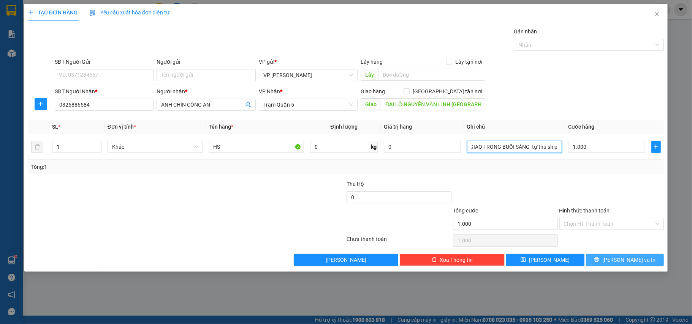
type input "HÀNG GẤP GIAO TRONG BUỔI SÁNG tự thu ship"
click at [626, 260] on span "[PERSON_NAME] và In" at bounding box center [628, 260] width 53 height 8
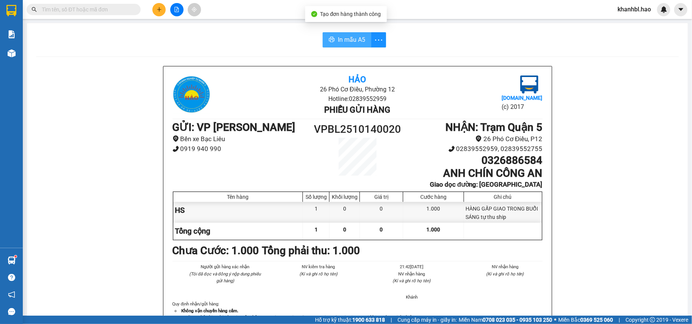
click at [354, 38] on span "In mẫu A5" at bounding box center [351, 39] width 27 height 9
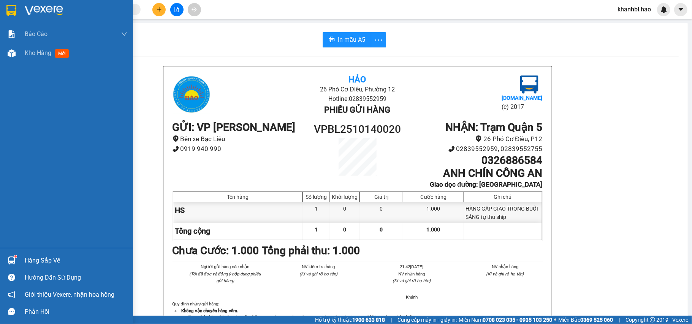
click at [6, 8] on img at bounding box center [11, 10] width 10 height 11
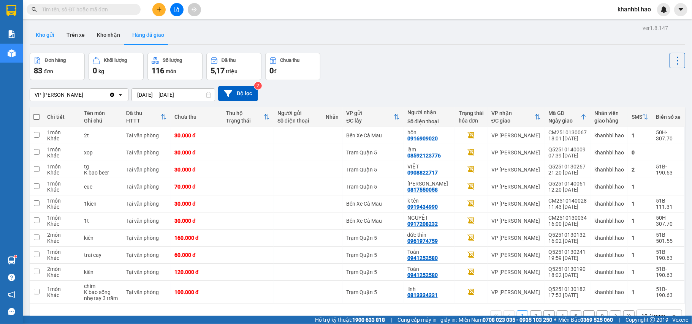
click at [44, 31] on button "Kho gửi" at bounding box center [45, 35] width 31 height 18
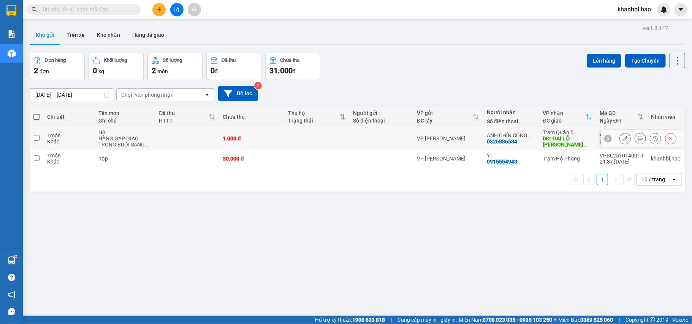
click at [35, 138] on input "checkbox" at bounding box center [37, 138] width 6 height 6
checkbox input "true"
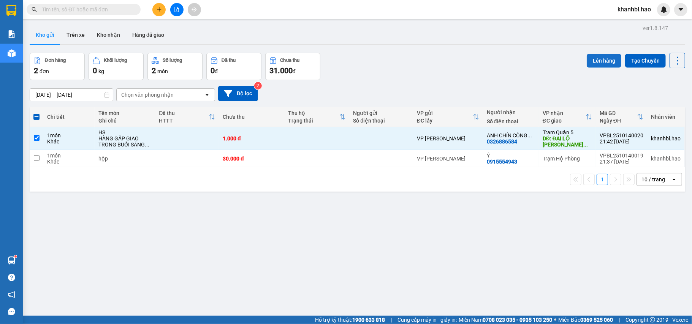
click at [594, 63] on button "Lên hàng" at bounding box center [604, 61] width 35 height 14
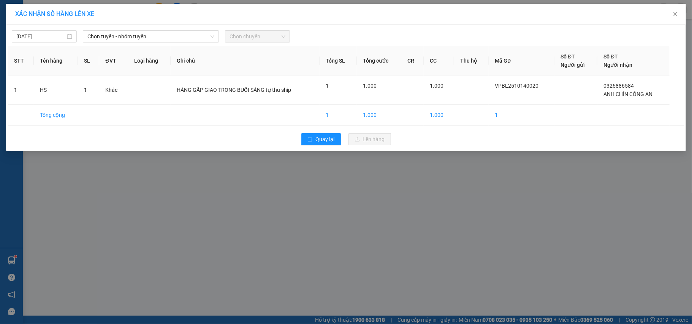
click at [130, 29] on div "[DATE] Chọn tuyến - nhóm tuyến Chọn chuyến" at bounding box center [346, 35] width 676 height 16
click at [130, 32] on span "Chọn tuyến - nhóm tuyến" at bounding box center [150, 36] width 127 height 11
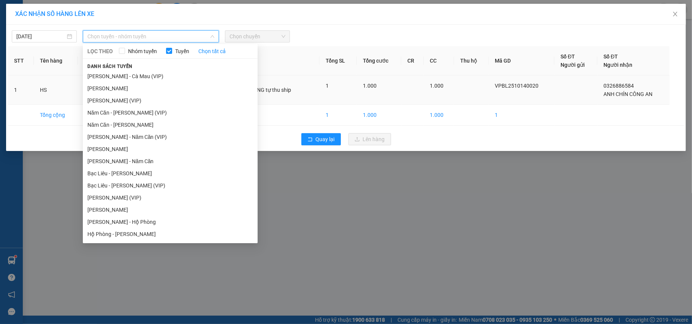
click at [106, 90] on li "[PERSON_NAME]" at bounding box center [170, 88] width 175 height 12
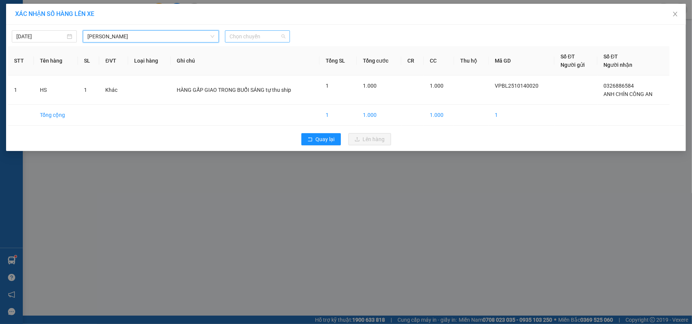
click at [269, 35] on span "Chọn chuyến" at bounding box center [257, 36] width 56 height 11
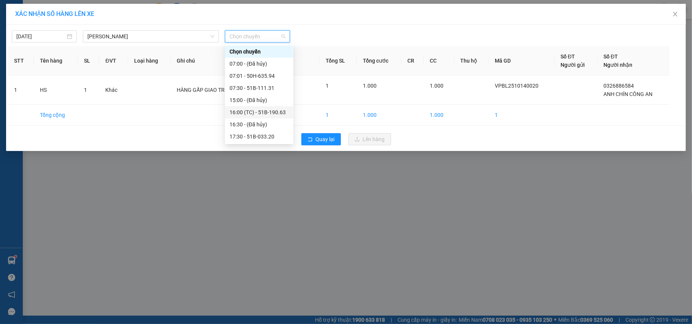
scroll to position [51, 0]
click at [269, 99] on div "19:00 - 50H-636.44" at bounding box center [258, 98] width 59 height 8
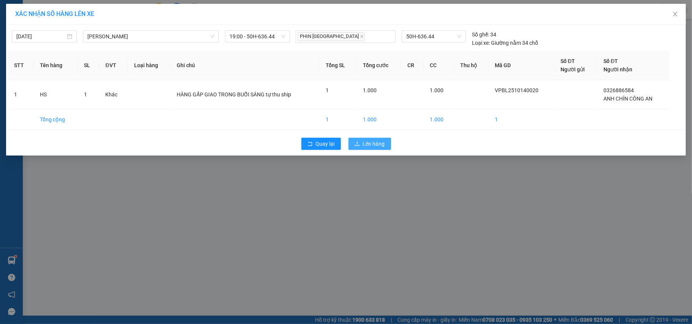
click at [361, 141] on button "Lên hàng" at bounding box center [369, 144] width 43 height 12
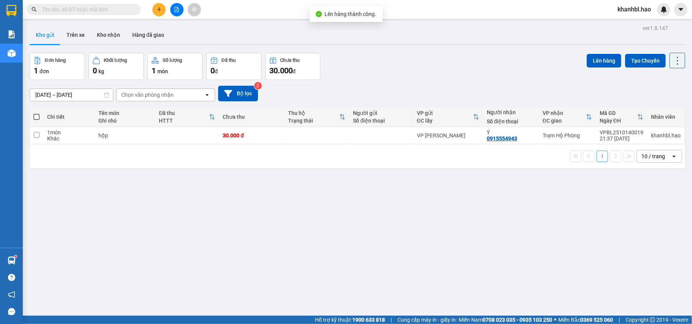
click at [40, 117] on th at bounding box center [37, 117] width 14 height 20
click at [38, 116] on span at bounding box center [36, 117] width 6 height 6
click at [36, 113] on input "checkbox" at bounding box center [36, 113] width 0 height 0
checkbox input "true"
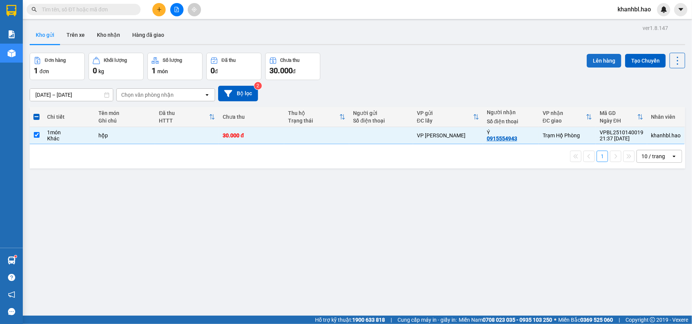
click at [598, 57] on button "Lên hàng" at bounding box center [604, 61] width 35 height 14
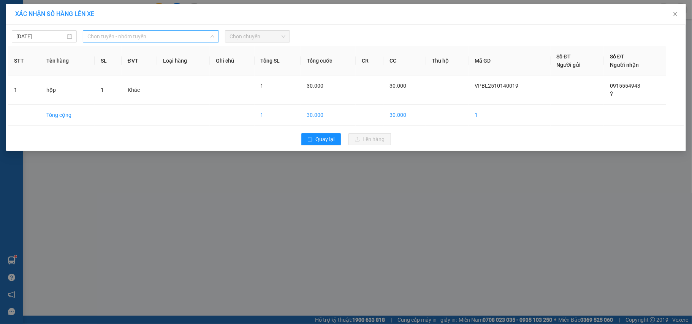
drag, startPoint x: 138, startPoint y: 37, endPoint x: 101, endPoint y: 31, distance: 37.7
click at [138, 37] on span "Chọn tuyến - nhóm tuyến" at bounding box center [150, 36] width 127 height 11
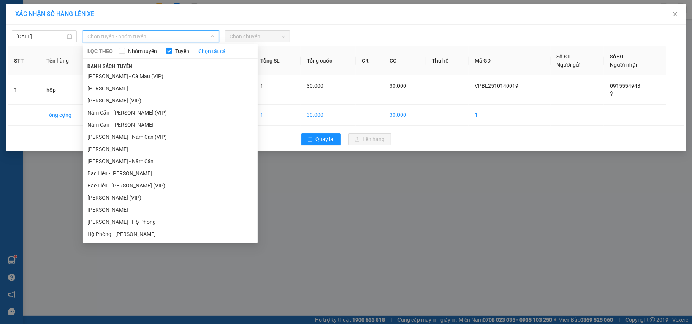
click at [120, 75] on li "[PERSON_NAME] - Cà Mau (VIP)" at bounding box center [170, 76] width 175 height 12
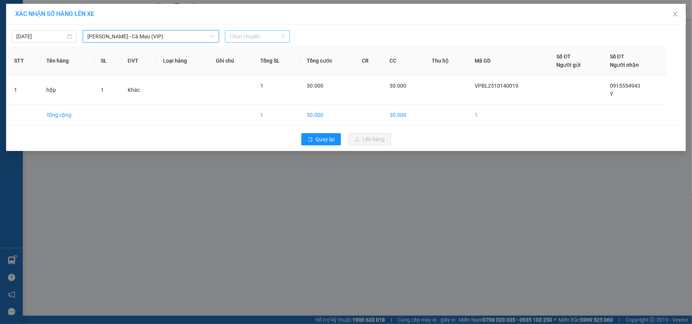
drag, startPoint x: 270, startPoint y: 37, endPoint x: 275, endPoint y: 35, distance: 4.8
click at [271, 37] on span "Chọn chuyến" at bounding box center [257, 36] width 56 height 11
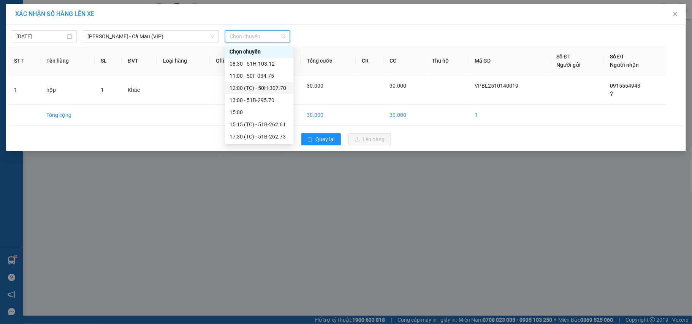
click at [280, 88] on div "12:00 (TC) - 50H-307.70" at bounding box center [258, 88] width 59 height 8
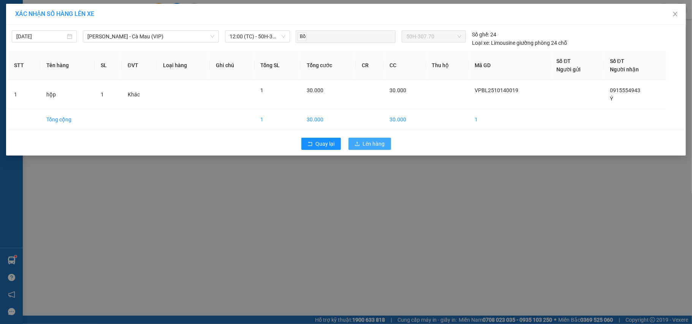
click at [385, 145] on button "Lên hàng" at bounding box center [369, 144] width 43 height 12
